Goal: Check status: Check status

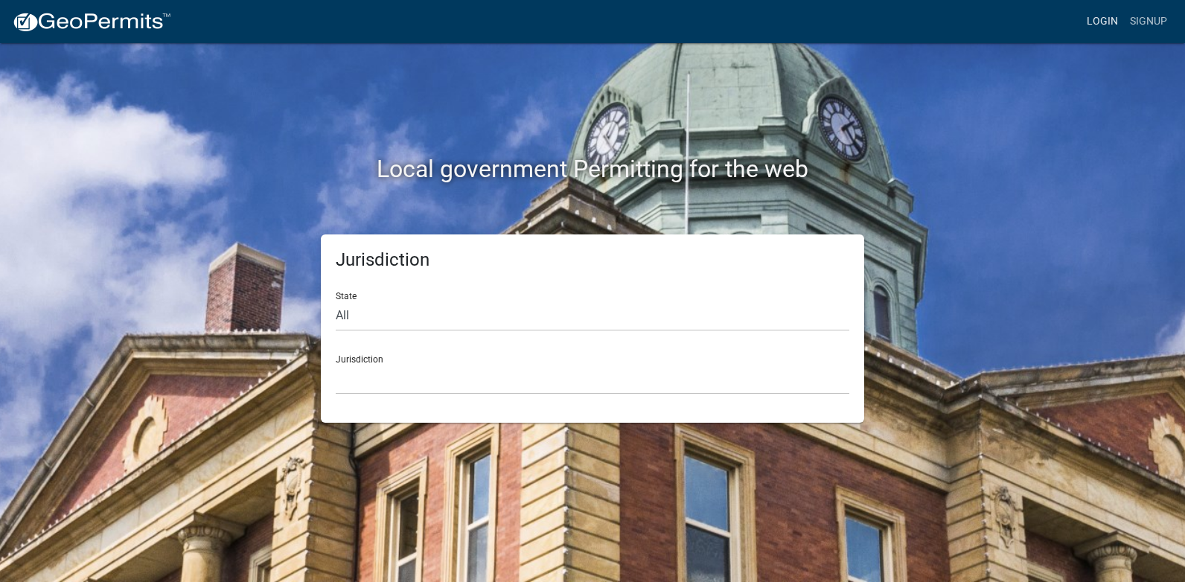
click at [1096, 23] on link "Login" at bounding box center [1102, 21] width 43 height 28
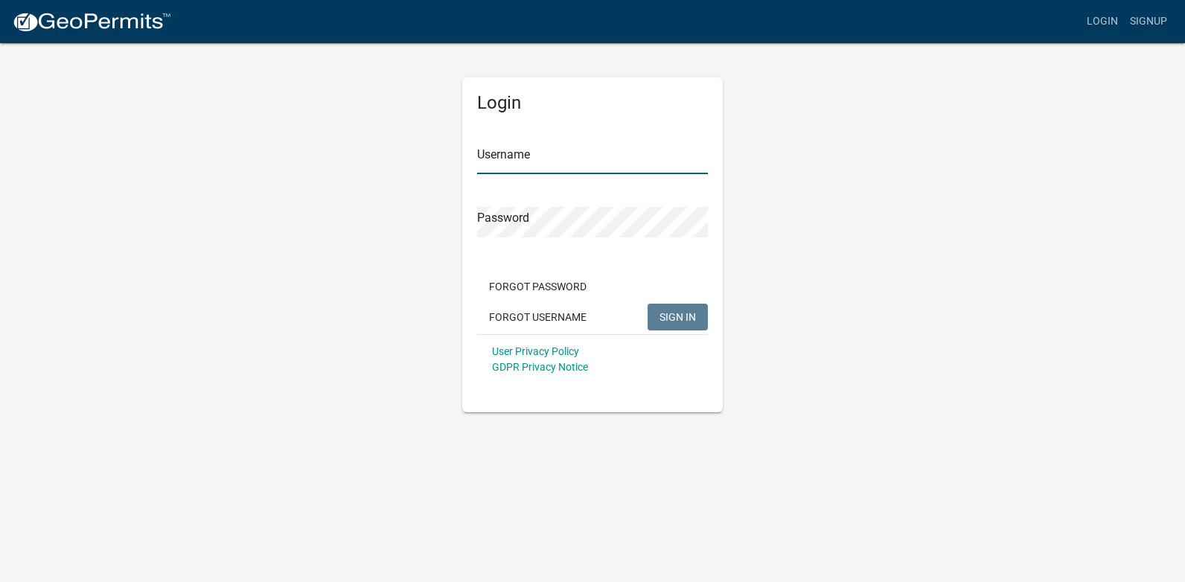
type input "[PERSON_NAME][EMAIL_ADDRESS][PERSON_NAME][DOMAIN_NAME]"
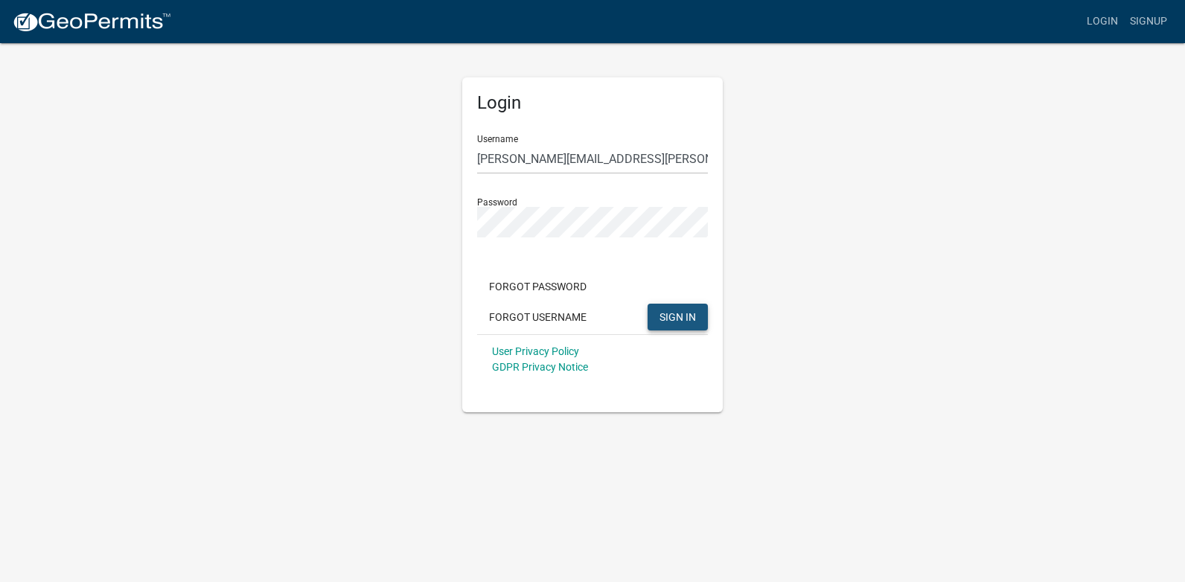
click at [691, 318] on span "SIGN IN" at bounding box center [677, 316] width 36 height 12
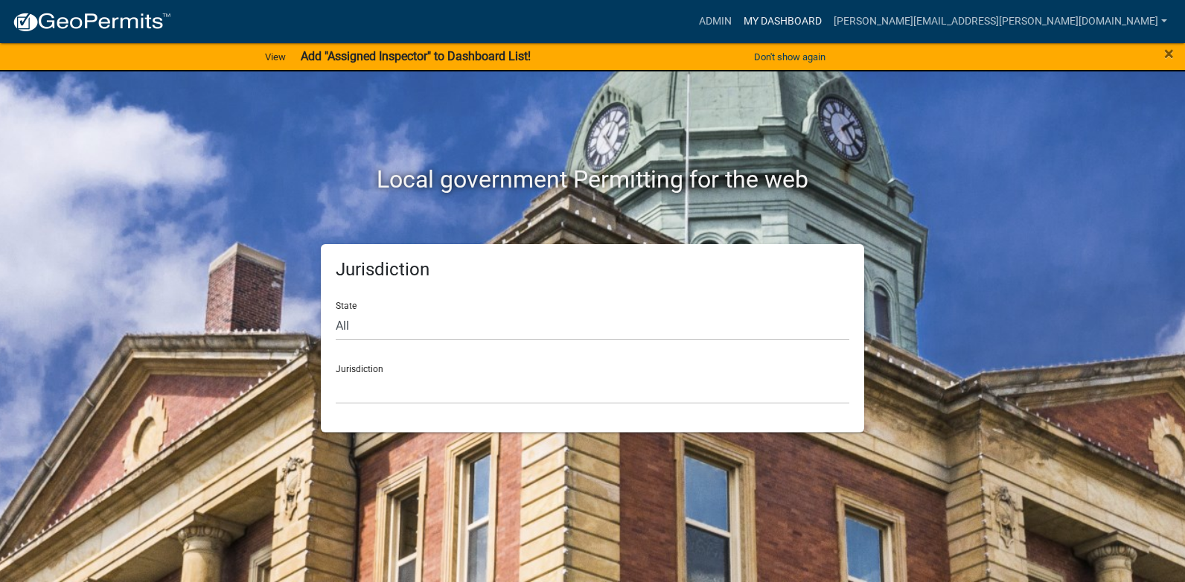
click at [828, 20] on link "My Dashboard" at bounding box center [782, 21] width 90 height 28
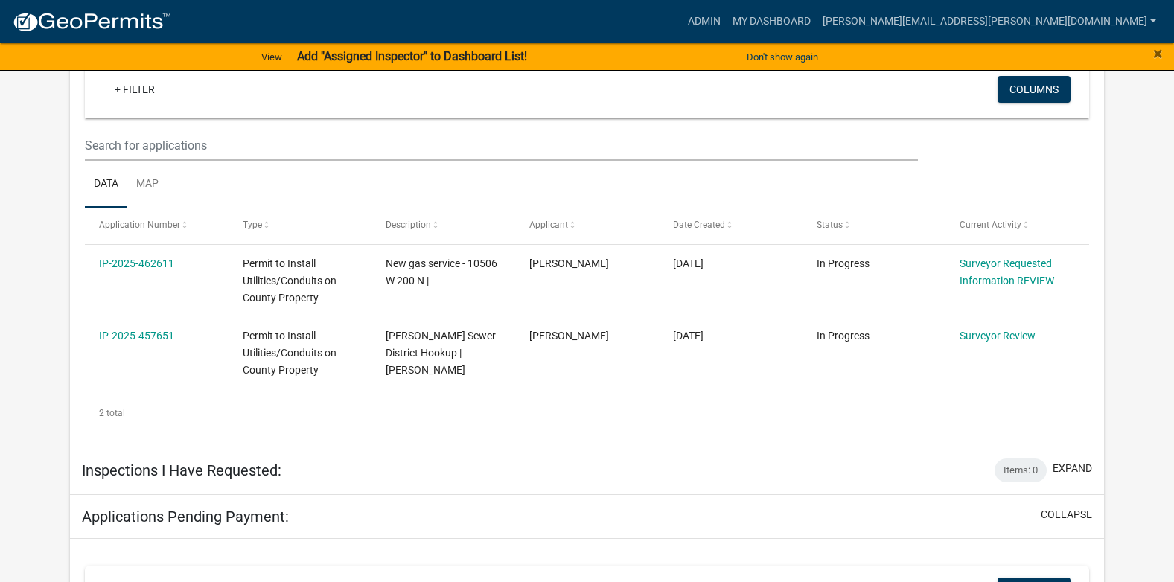
scroll to position [307, 0]
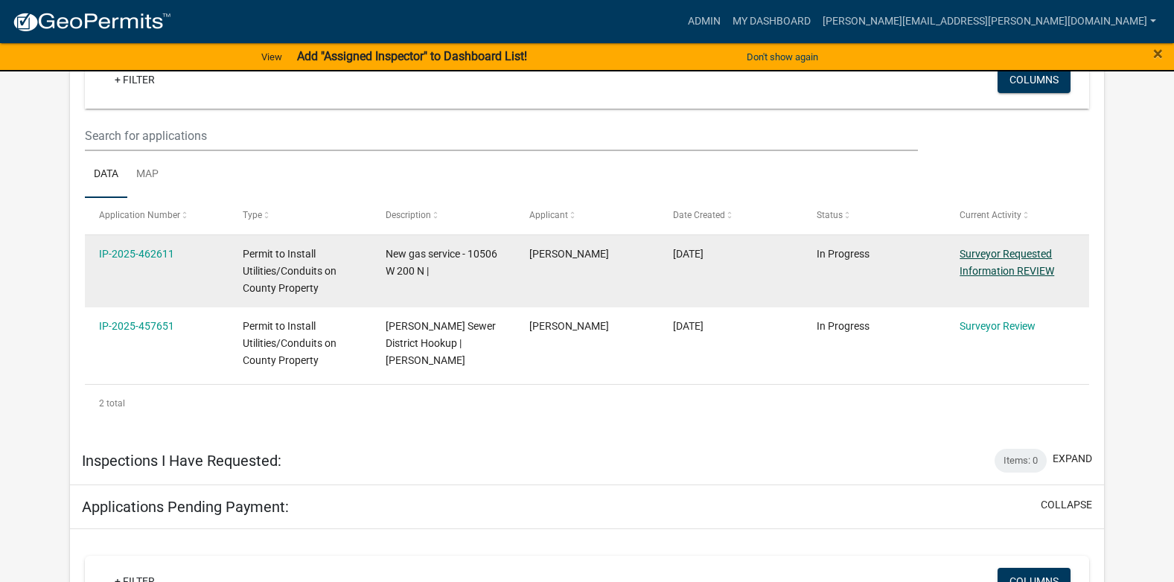
click at [980, 256] on link "Surveyor Requested Information REVIEW" at bounding box center [1006, 262] width 95 height 29
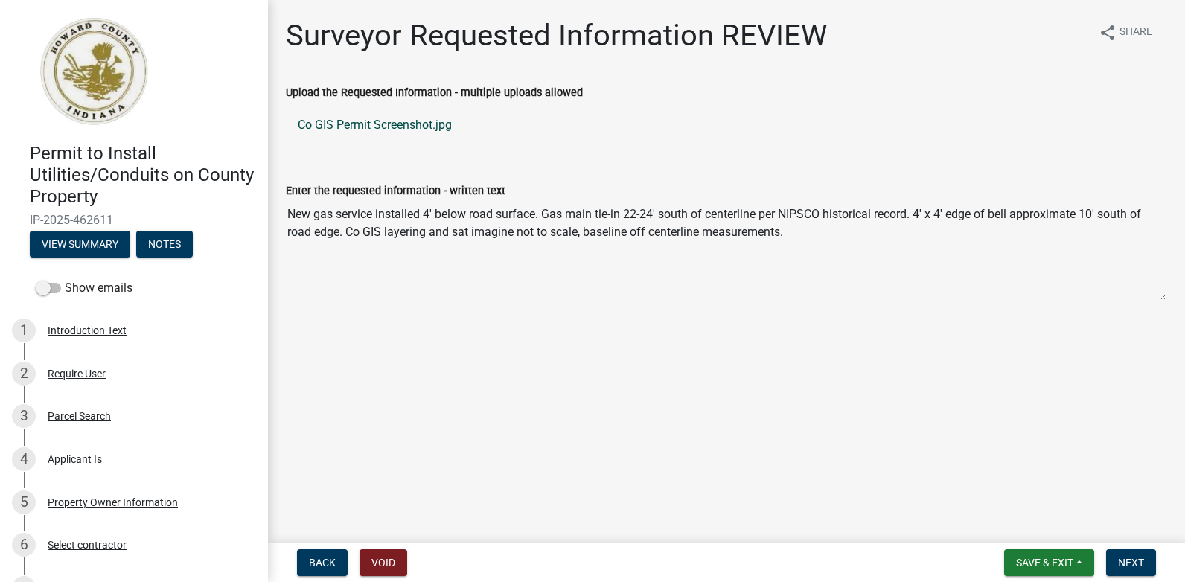
click at [412, 125] on link "Co GIS Permit Screenshot.jpg" at bounding box center [726, 125] width 881 height 36
click at [1016, 565] on span "Save & Exit" at bounding box center [1044, 563] width 57 height 12
click at [1006, 529] on button "Save & Exit" at bounding box center [1034, 524] width 119 height 36
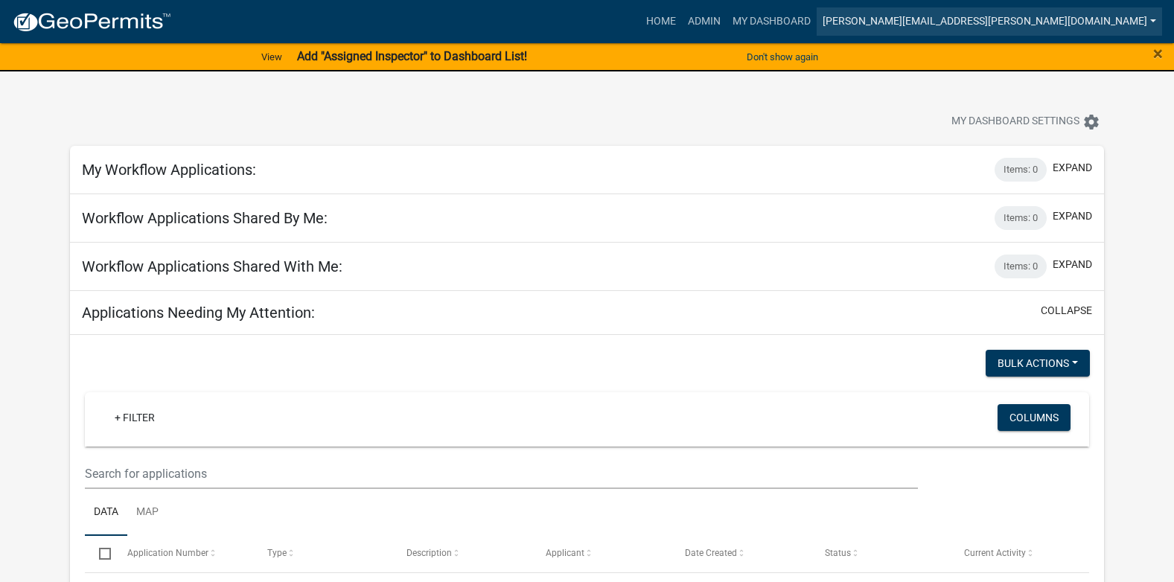
click at [1028, 22] on link "[PERSON_NAME][EMAIL_ADDRESS][PERSON_NAME][DOMAIN_NAME]" at bounding box center [988, 21] width 345 height 28
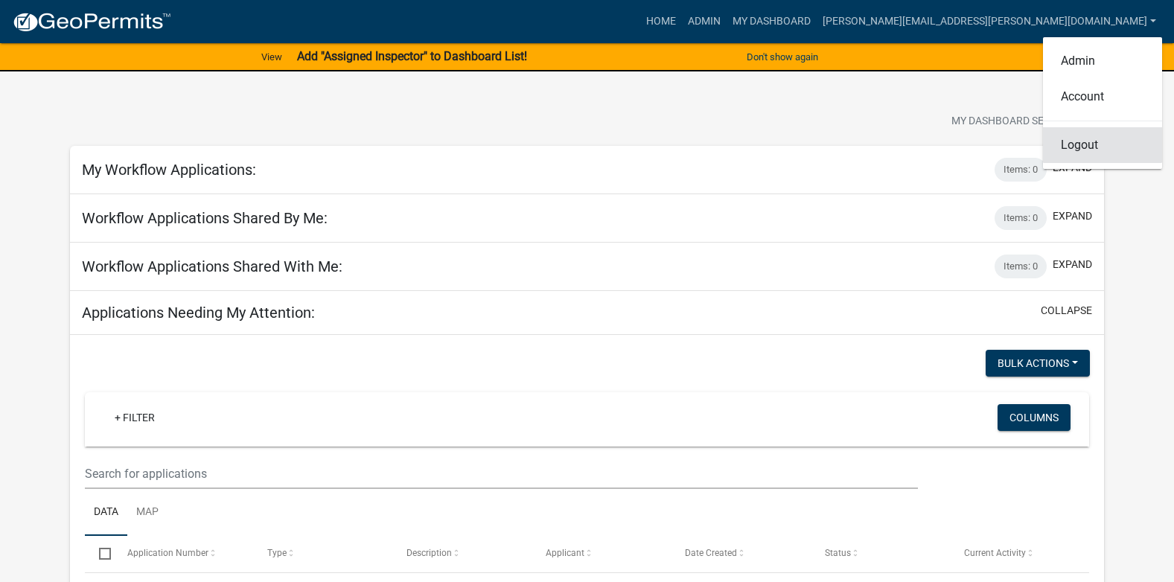
click at [1075, 146] on link "Logout" at bounding box center [1102, 145] width 119 height 36
